Goal: Task Accomplishment & Management: Manage account settings

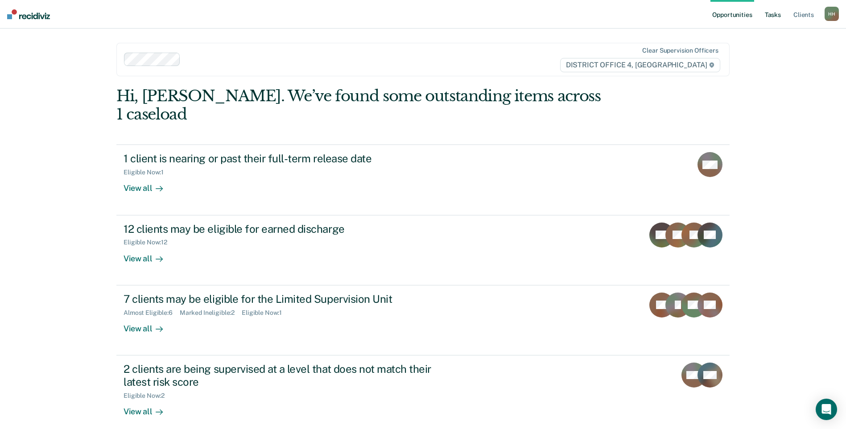
click at [777, 19] on link "Tasks" at bounding box center [773, 14] width 20 height 29
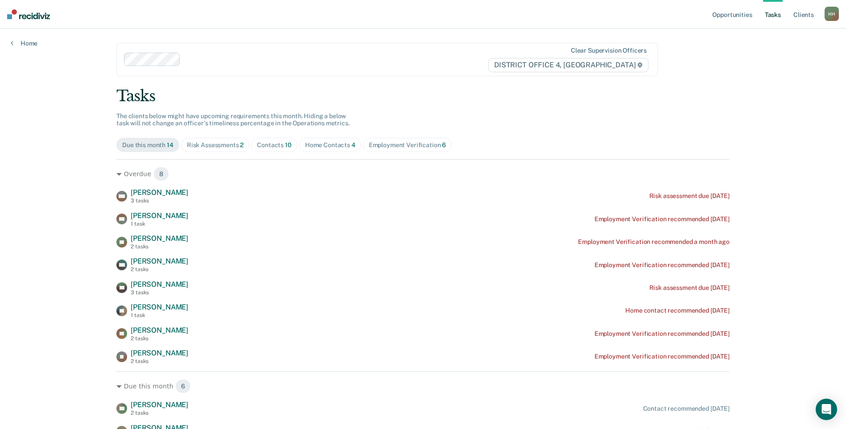
click at [219, 147] on div "Risk Assessments 2" at bounding box center [215, 145] width 57 height 8
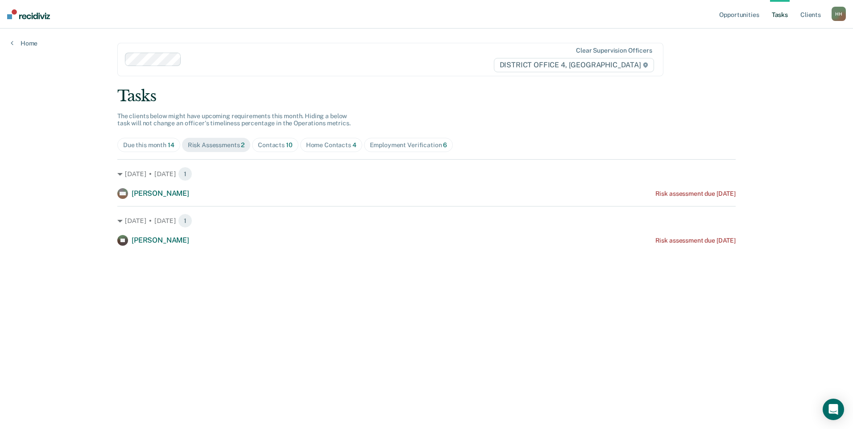
click at [161, 148] on div "Due this month 14" at bounding box center [148, 145] width 51 height 8
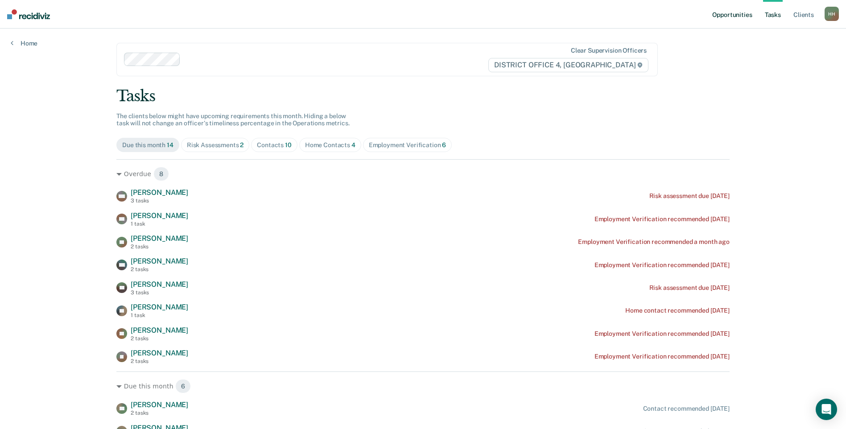
click at [740, 14] on link "Opportunities" at bounding box center [732, 14] width 43 height 29
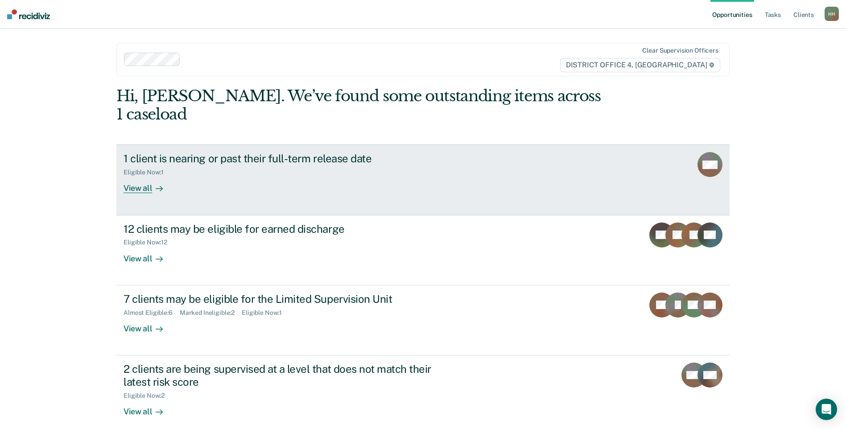
click at [228, 174] on div "1 client is nearing or past their full-term release date Eligible Now : 1 View …" at bounding box center [291, 172] width 335 height 41
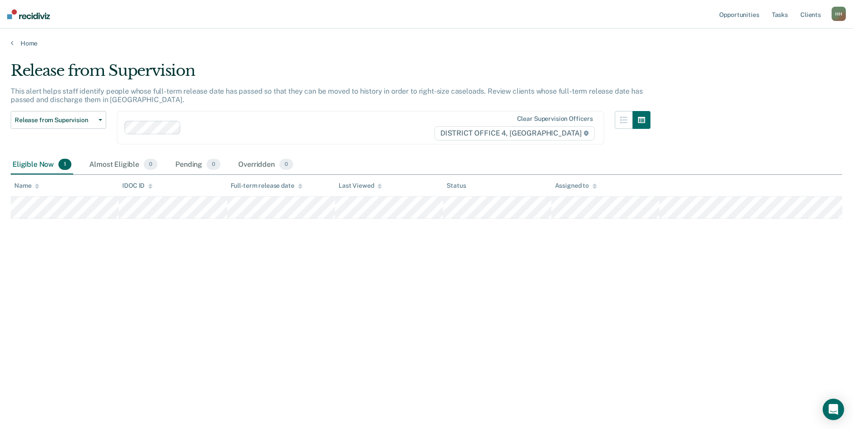
click at [31, 39] on div "Home" at bounding box center [426, 38] width 853 height 19
click at [30, 44] on link "Home" at bounding box center [426, 43] width 831 height 8
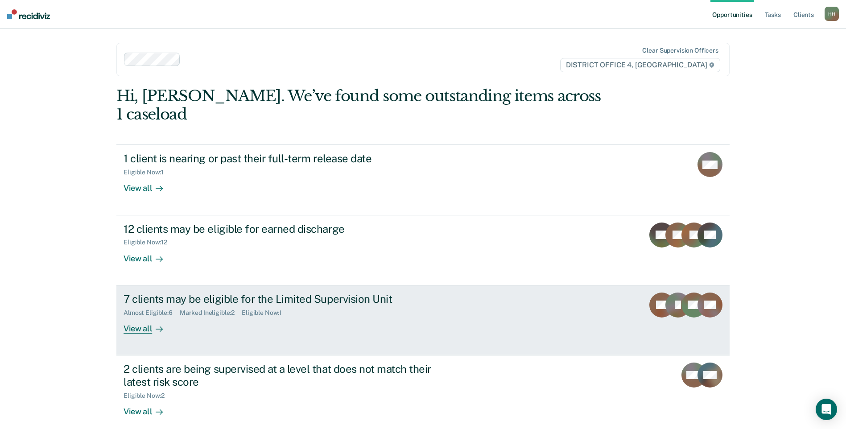
click at [246, 307] on div "7 clients may be eligible for the Limited Supervision Unit Almost Eligible : 6 …" at bounding box center [291, 313] width 335 height 41
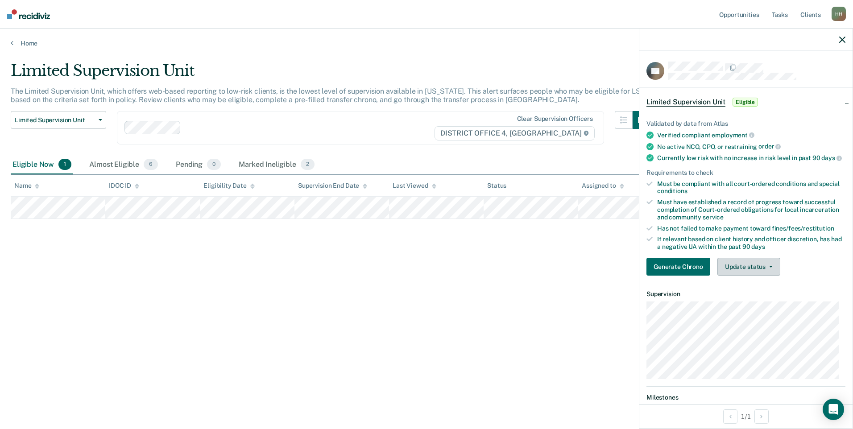
click at [754, 276] on button "Update status" at bounding box center [748, 267] width 63 height 18
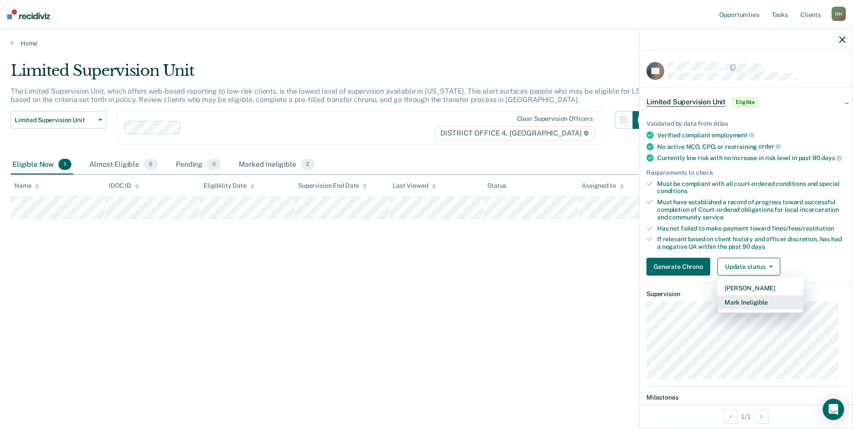
click at [756, 309] on button "Mark Ineligible" at bounding box center [760, 302] width 86 height 14
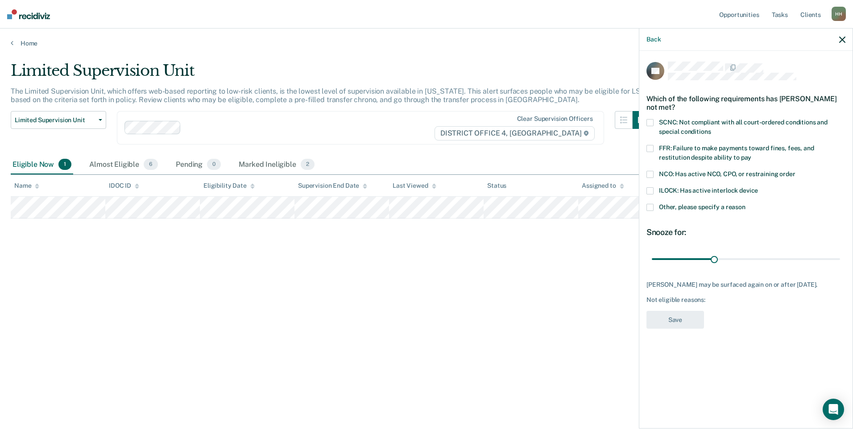
click at [678, 147] on span "FFR: Failure to make payments toward fines, fees, and restitution despite abili…" at bounding box center [736, 153] width 155 height 17
click at [679, 125] on label "SCNC: Not compliant with all court-ordered conditions and special conditions" at bounding box center [745, 128] width 199 height 19
click at [701, 189] on span "ILOCK: Has active interlock device" at bounding box center [708, 190] width 99 height 7
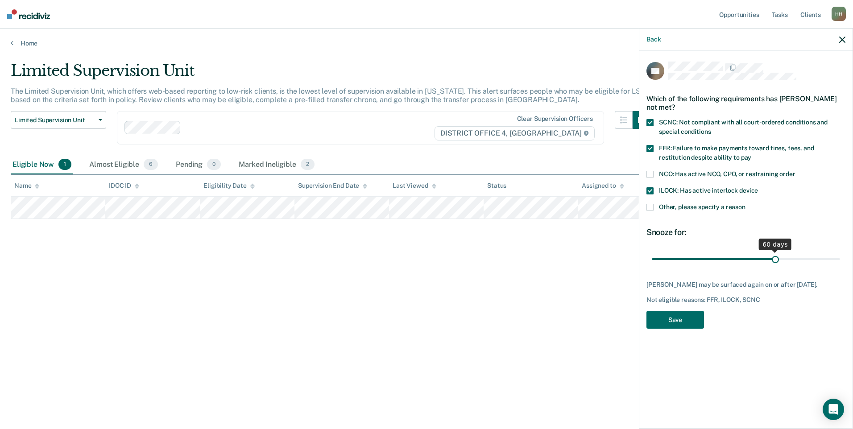
drag, startPoint x: 715, startPoint y: 256, endPoint x: 775, endPoint y: 260, distance: 60.3
type input "60"
click at [775, 260] on input "range" at bounding box center [746, 259] width 188 height 16
click at [677, 320] on button "Save" at bounding box center [675, 320] width 58 height 18
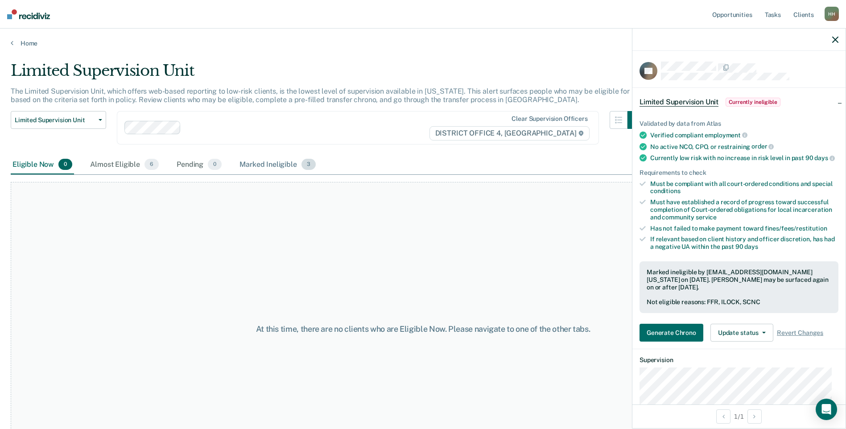
click at [274, 160] on div "Marked Ineligible 3" at bounding box center [278, 165] width 80 height 20
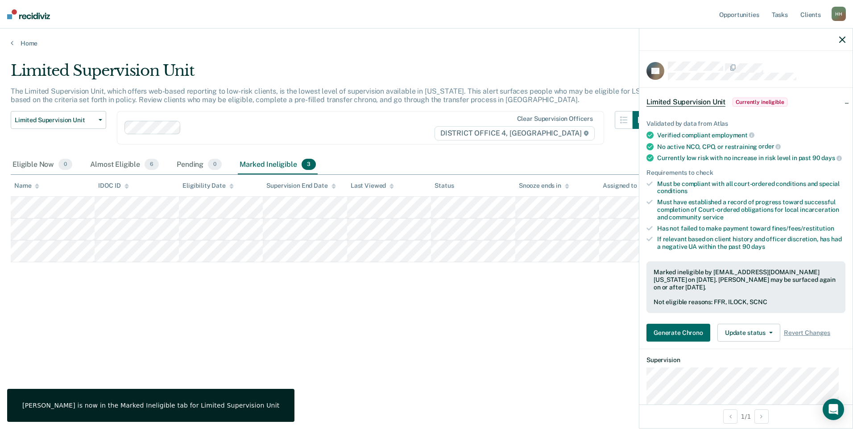
click at [165, 314] on div "Limited Supervision Unit The Limited Supervision Unit, which offers web-based r…" at bounding box center [426, 212] width 831 height 301
